Goal: Task Accomplishment & Management: Manage account settings

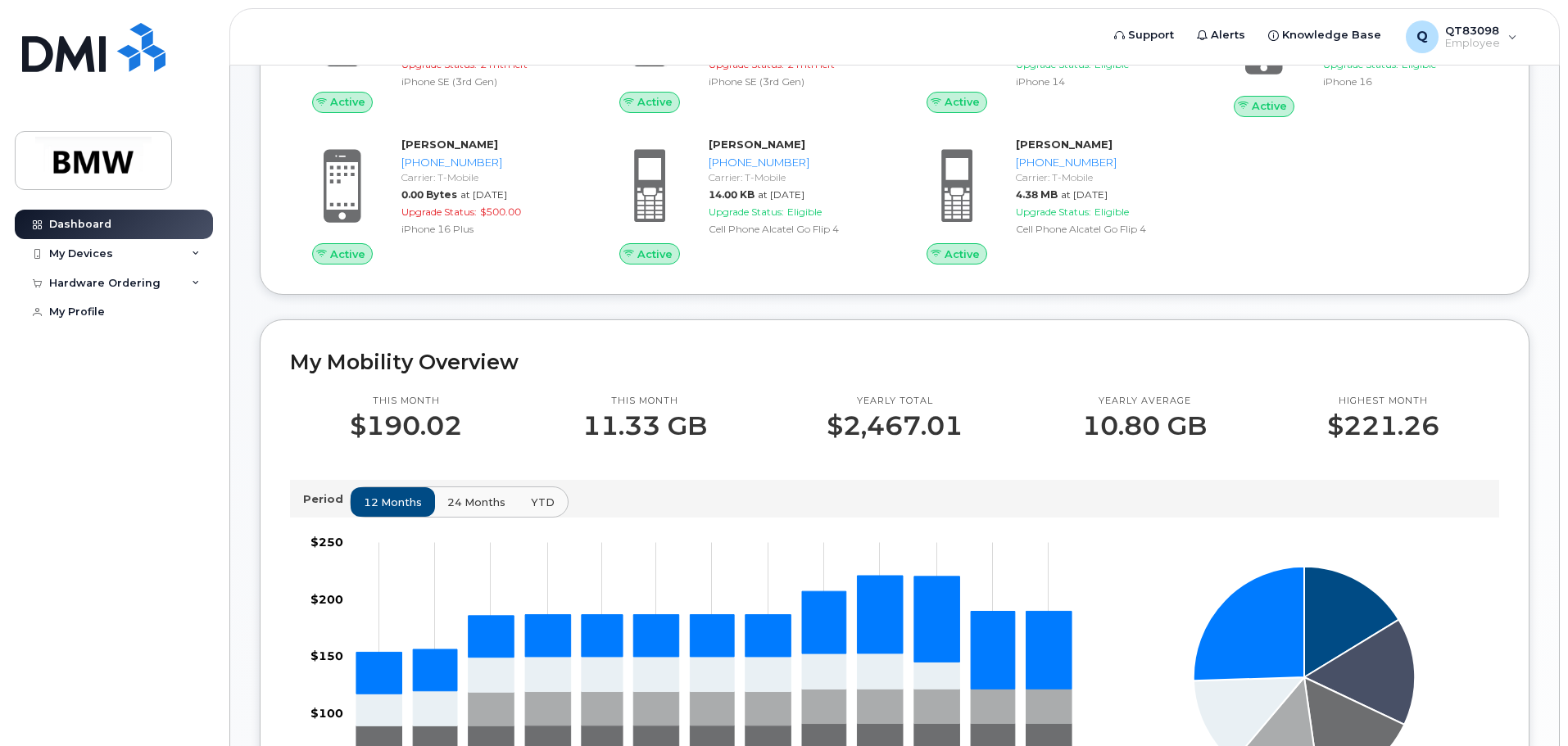
scroll to position [82, 0]
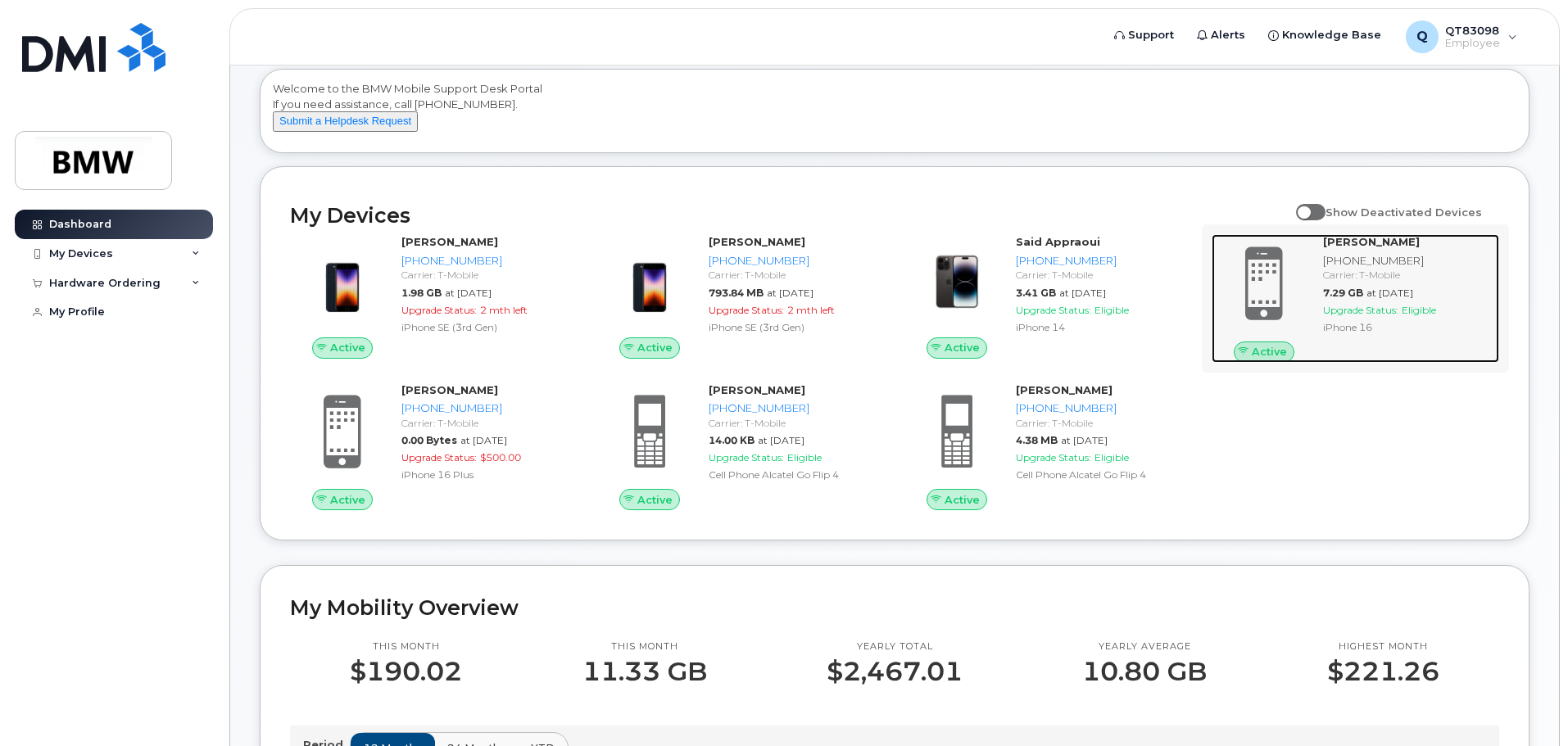
click at [1364, 316] on span "Upgrade Status:" at bounding box center [1361, 310] width 75 height 12
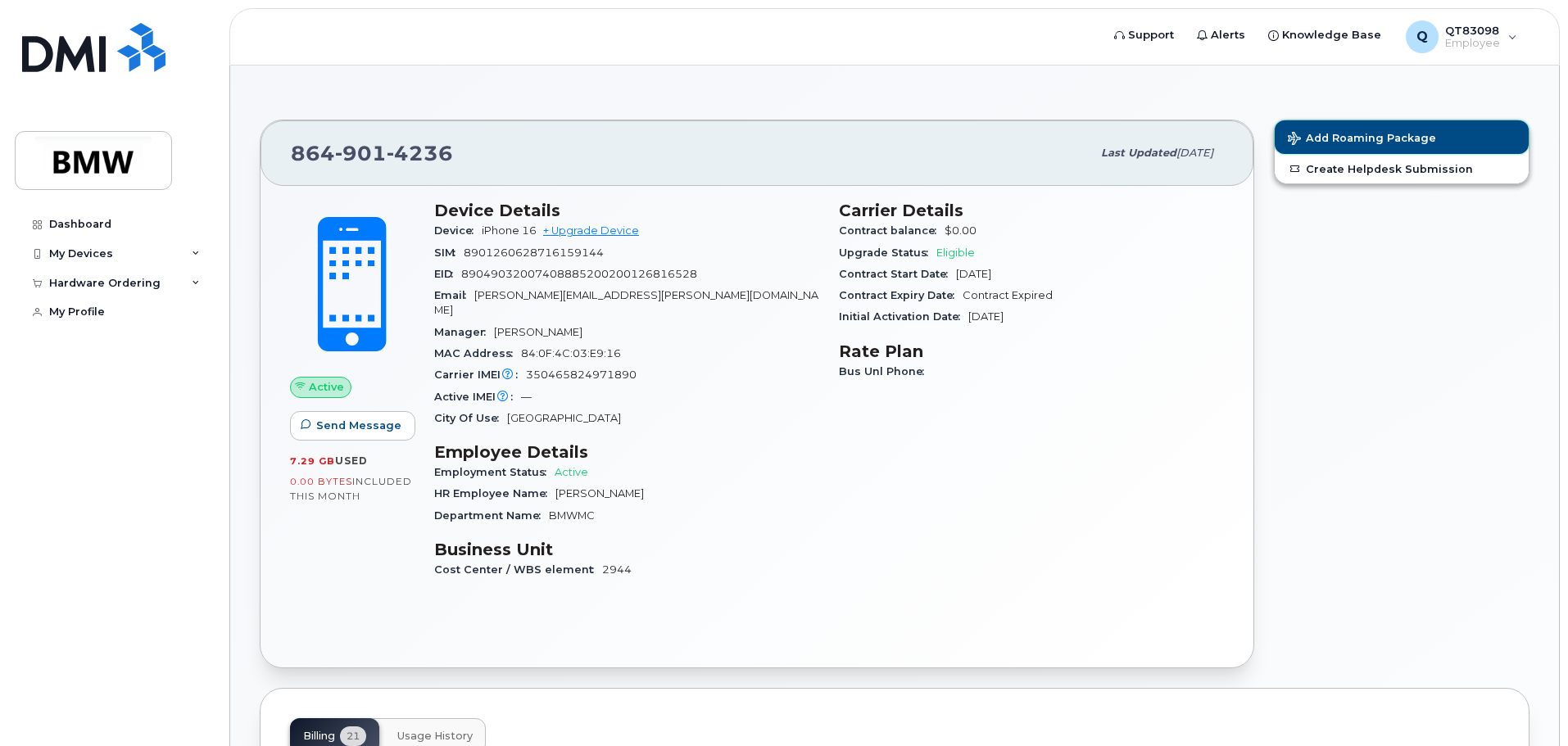
click at [1387, 145] on button "Add Roaming Package" at bounding box center [1401, 137] width 254 height 34
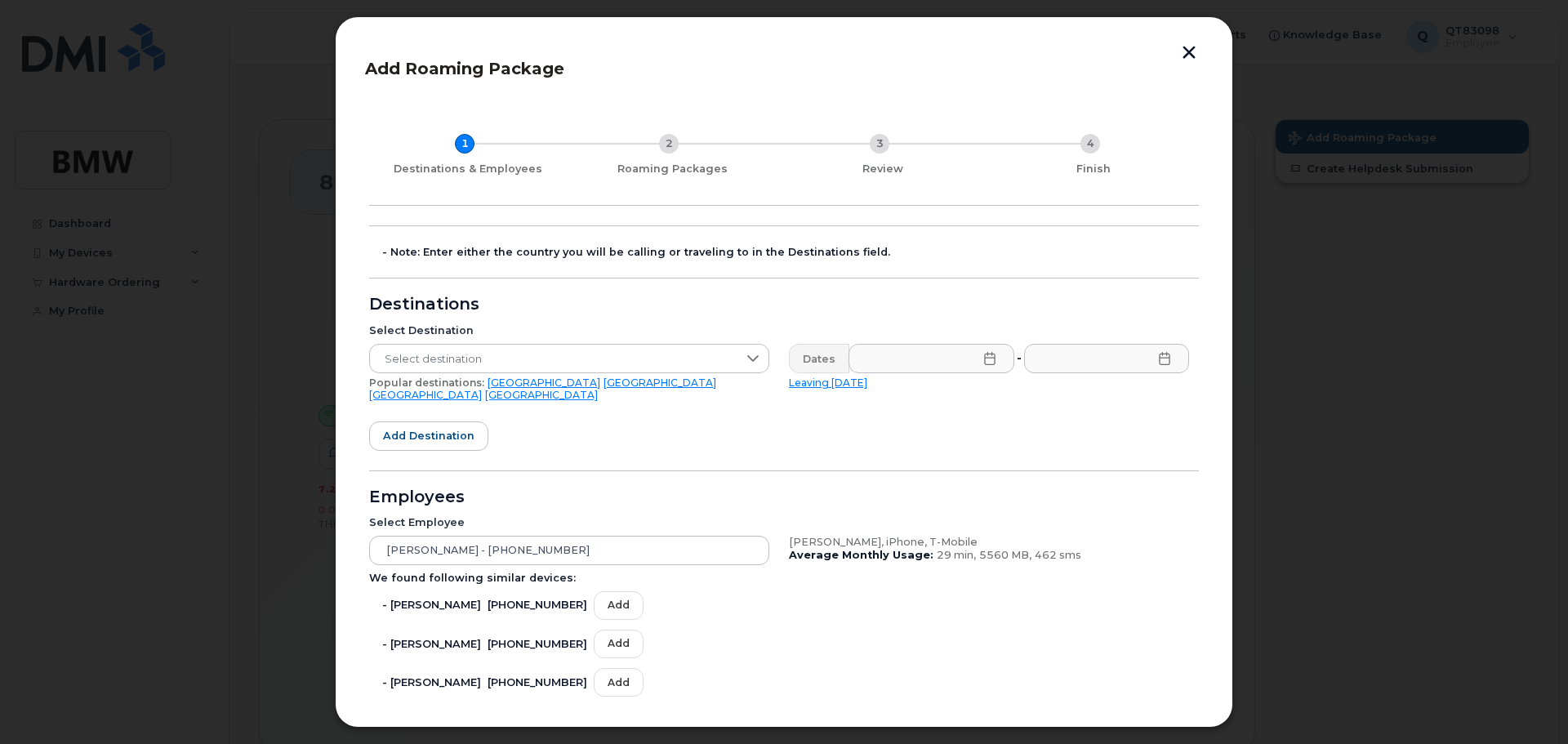
click at [1187, 60] on button "button" at bounding box center [1189, 54] width 25 height 17
